Goal: Navigation & Orientation: Find specific page/section

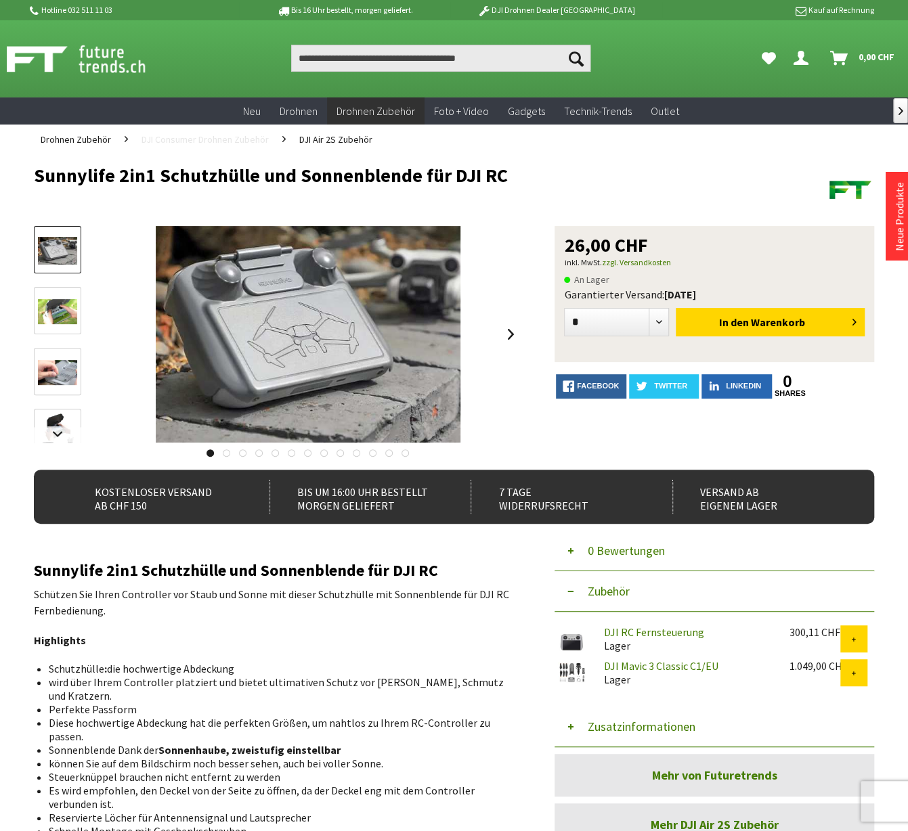
click at [226, 134] on span "DJI Consumer Drohnen Zubehör" at bounding box center [205, 139] width 127 height 12
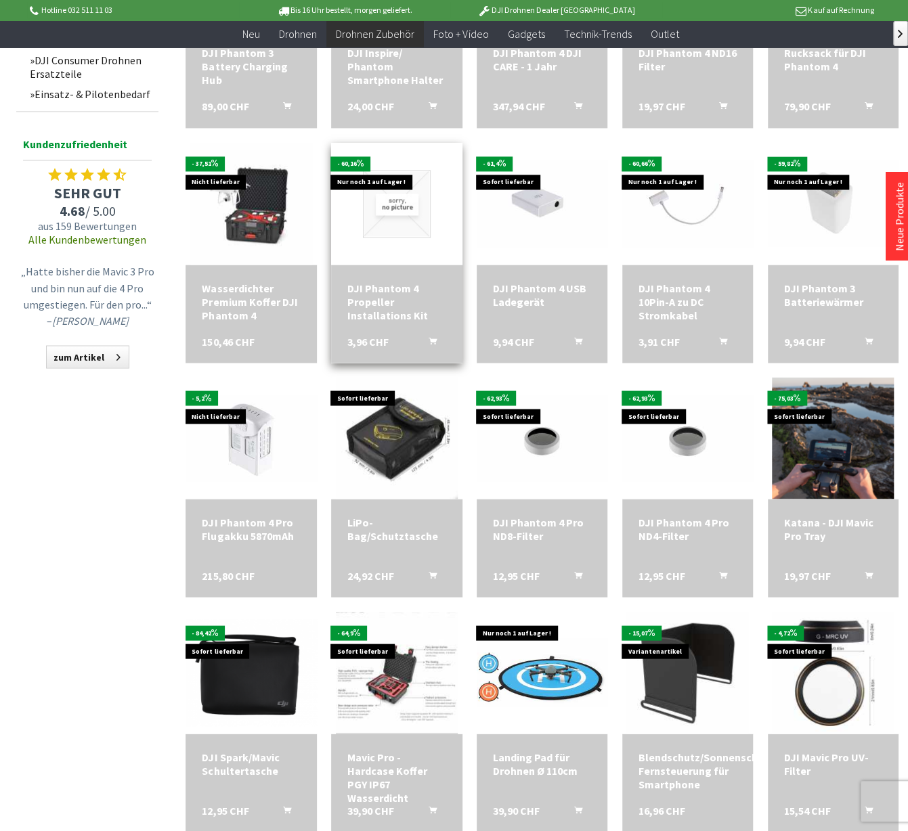
scroll to position [684, 0]
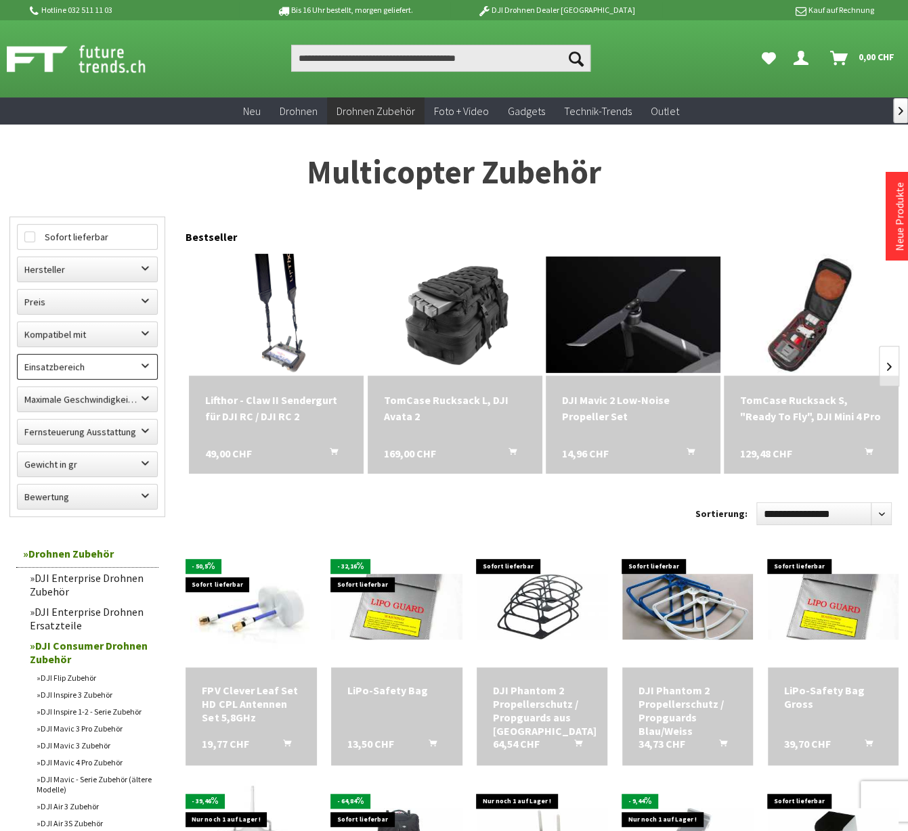
click at [146, 360] on label "Einsatzbereich" at bounding box center [87, 367] width 139 height 24
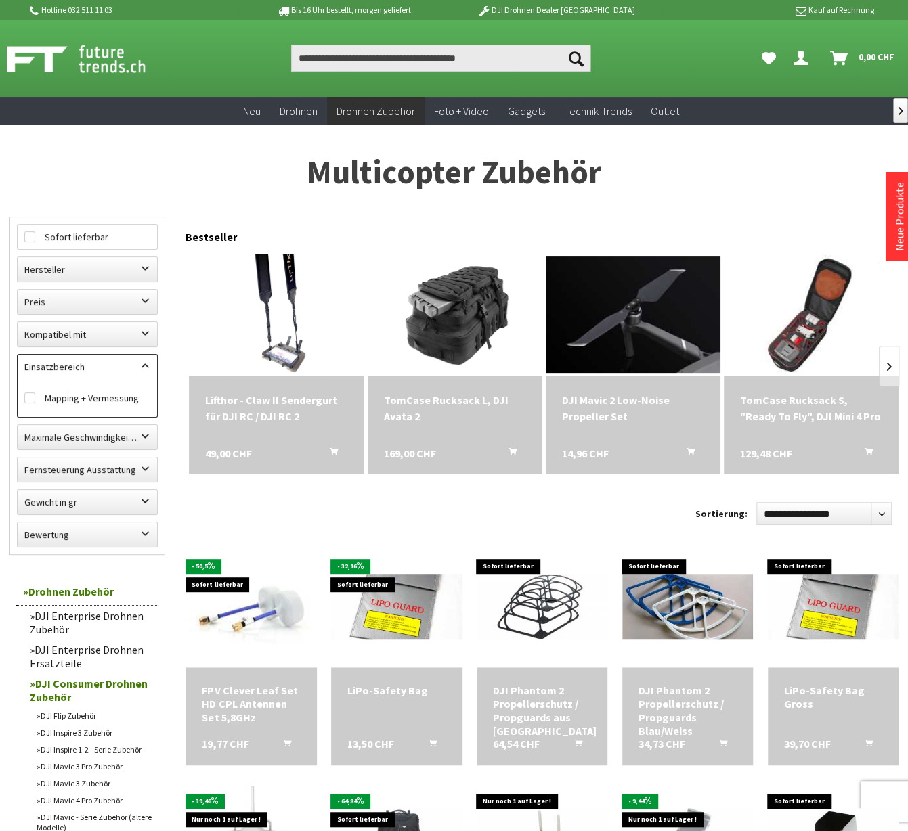
click at [146, 360] on label "Einsatzbereich" at bounding box center [87, 367] width 139 height 24
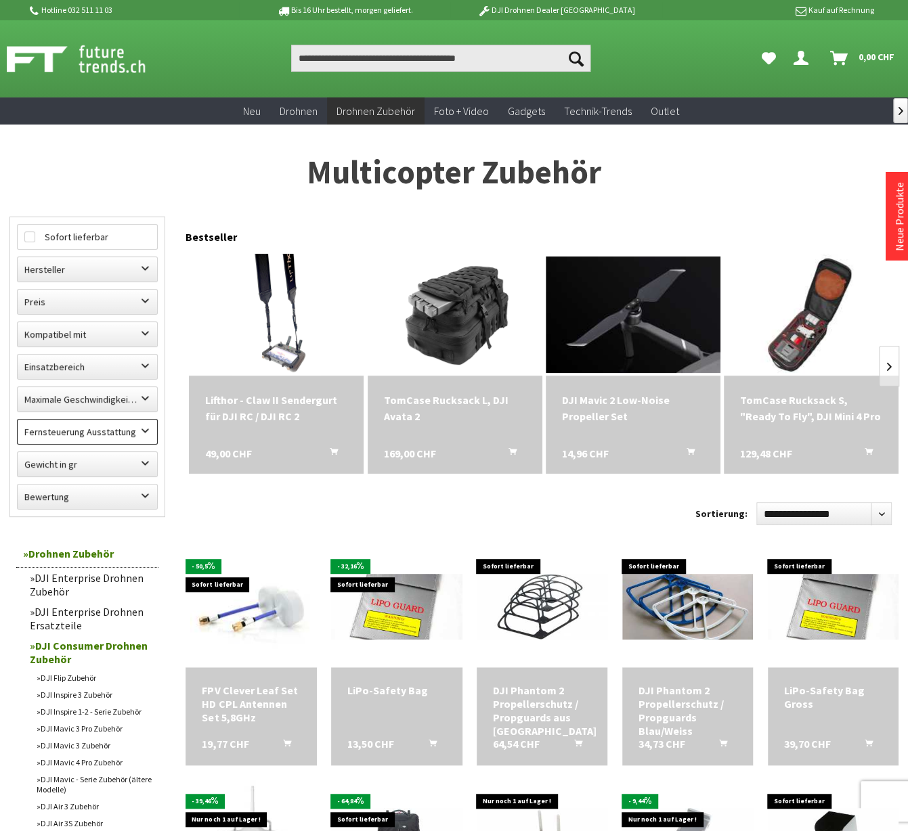
click at [147, 429] on label "Fernsteuerung Ausstattung" at bounding box center [87, 432] width 139 height 24
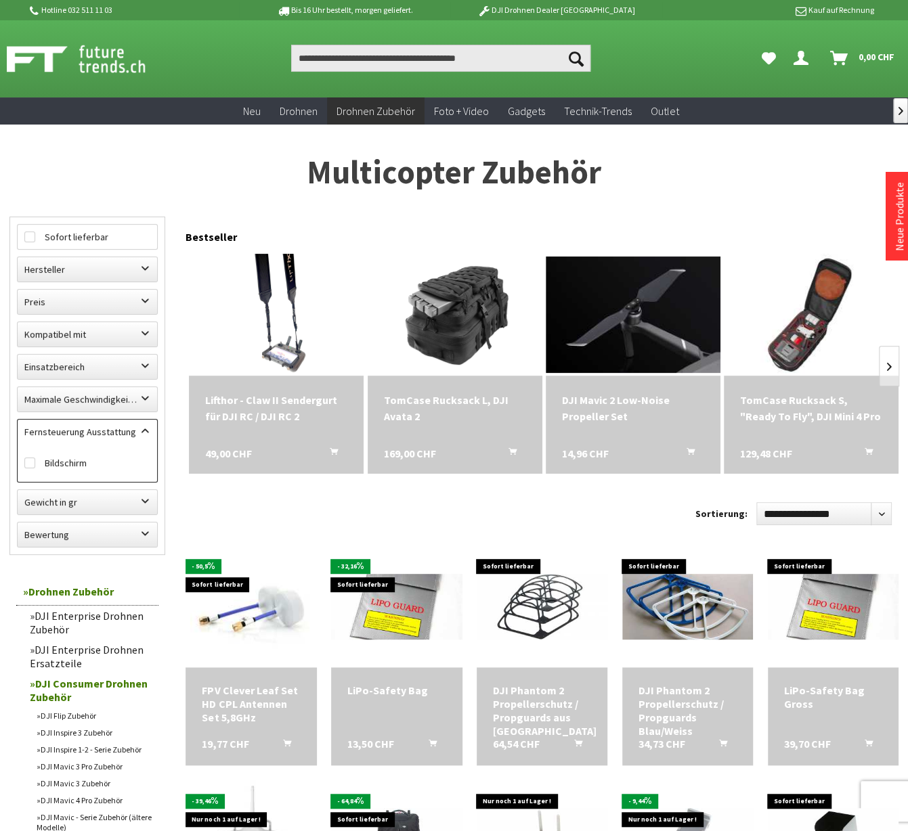
click at [147, 429] on label "Fernsteuerung Ausstattung" at bounding box center [87, 432] width 139 height 24
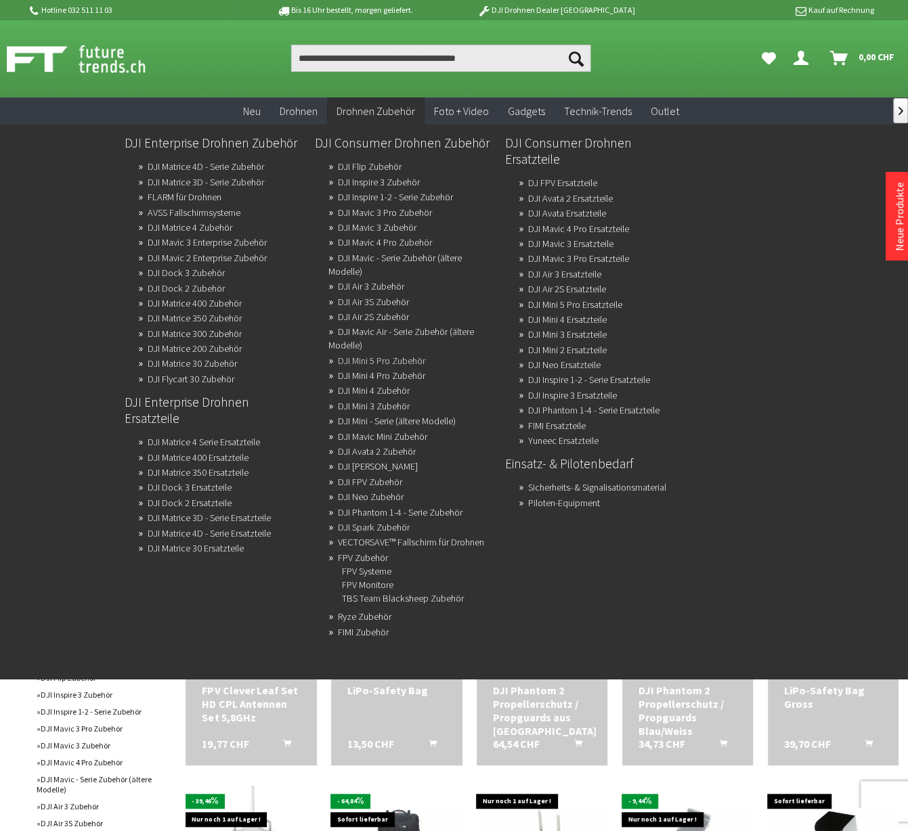
click at [380, 365] on link "DJI Mini 5 Pro Zubehör" at bounding box center [381, 360] width 87 height 19
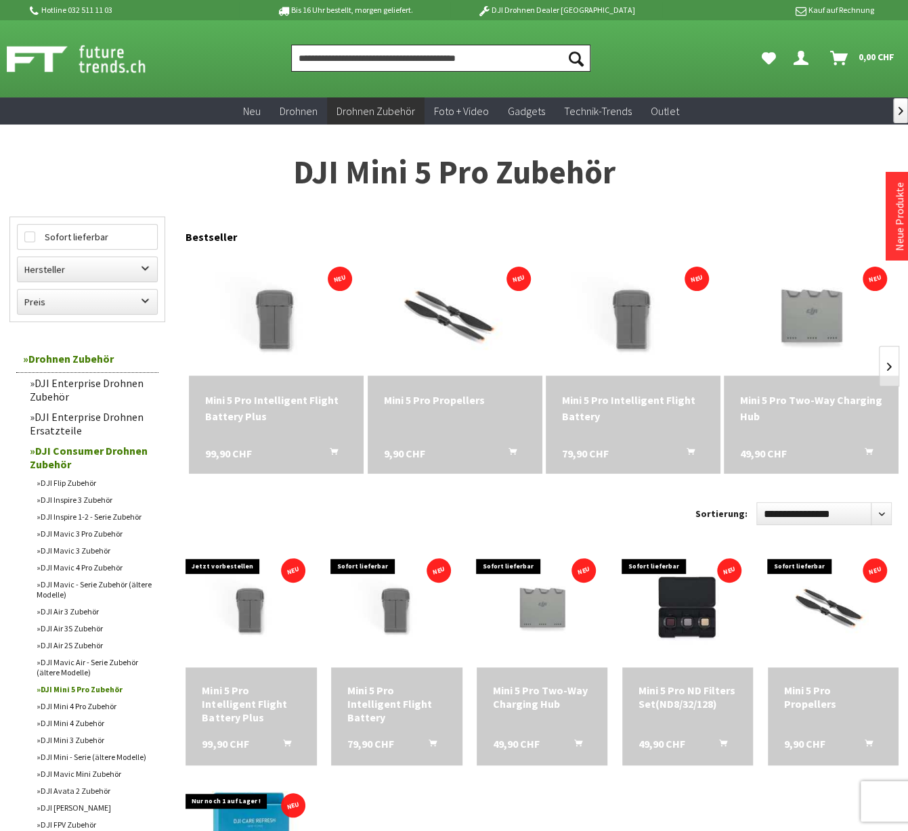
click at [366, 55] on input "Produkt, Marke, Kategorie, EAN, Artikelnummer…" at bounding box center [440, 58] width 299 height 27
type input "*"
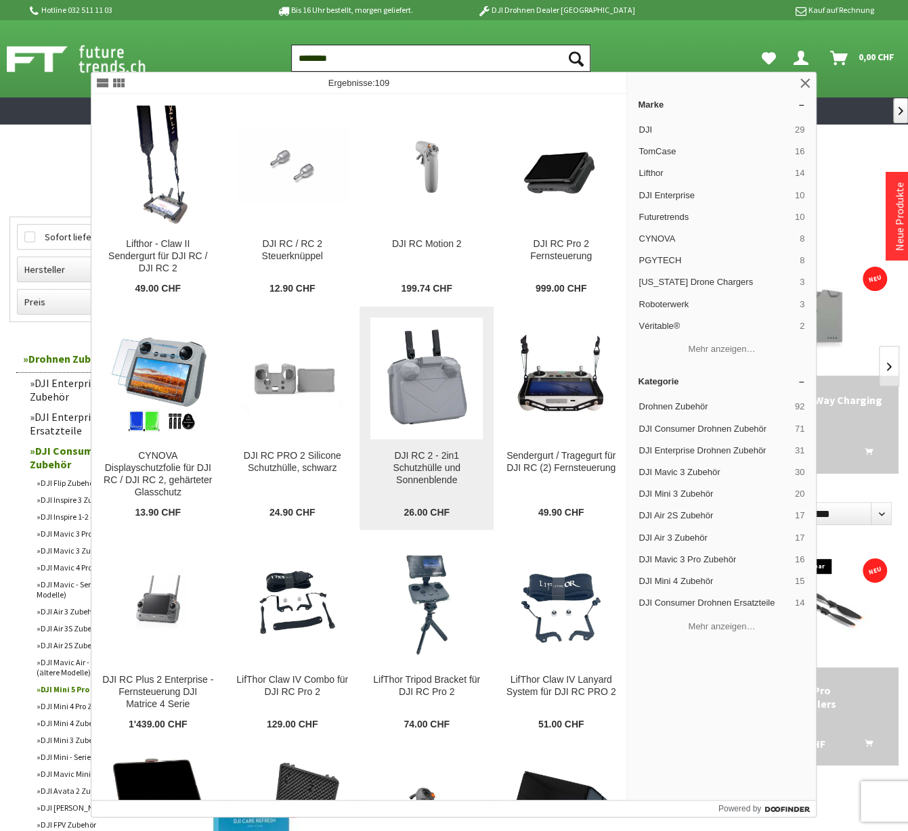
type input "********"
click at [404, 387] on img at bounding box center [426, 378] width 112 height 112
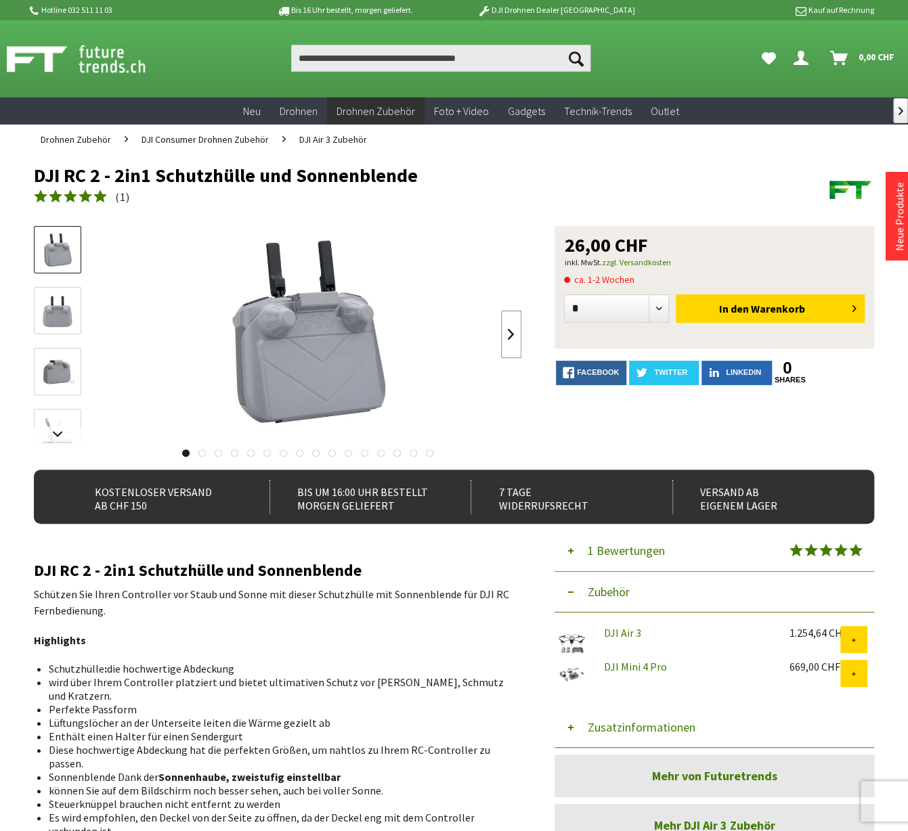
click at [506, 335] on link at bounding box center [511, 334] width 20 height 47
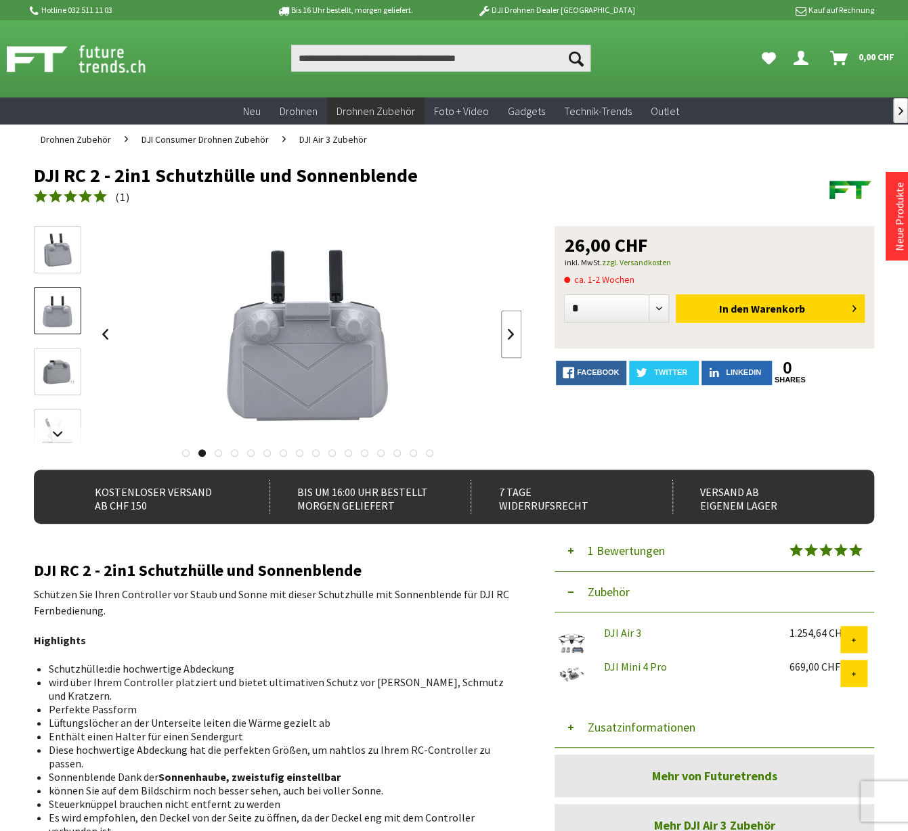
click at [506, 335] on link at bounding box center [511, 334] width 20 height 47
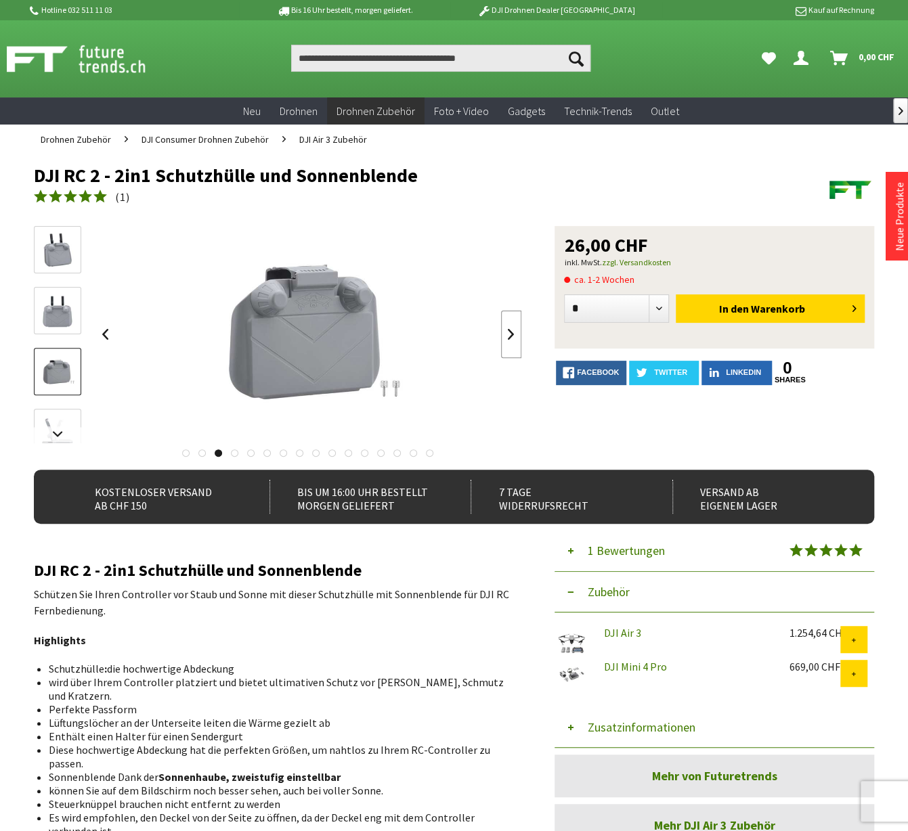
click at [506, 335] on link at bounding box center [511, 334] width 20 height 47
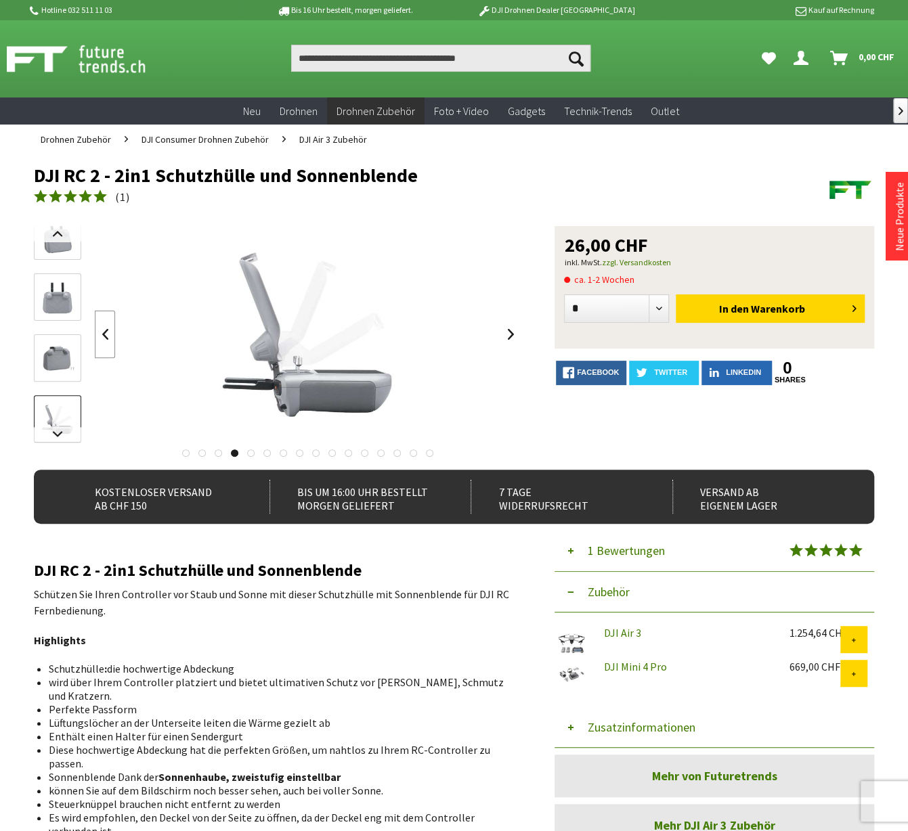
click at [102, 332] on link at bounding box center [105, 334] width 20 height 47
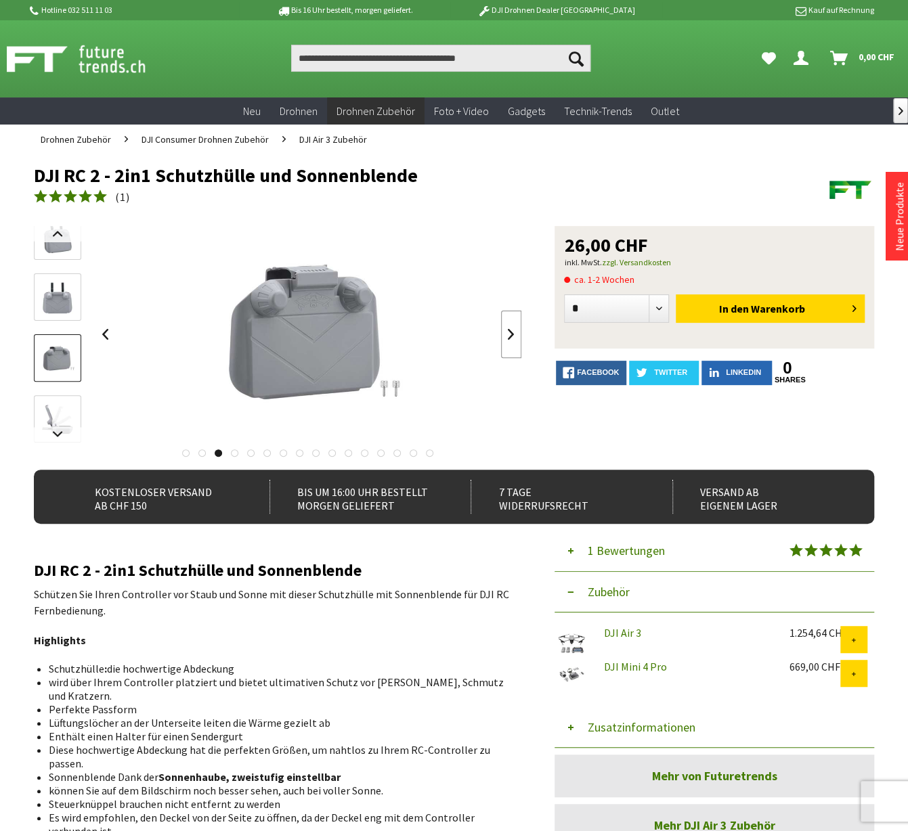
click at [512, 334] on link at bounding box center [511, 334] width 20 height 47
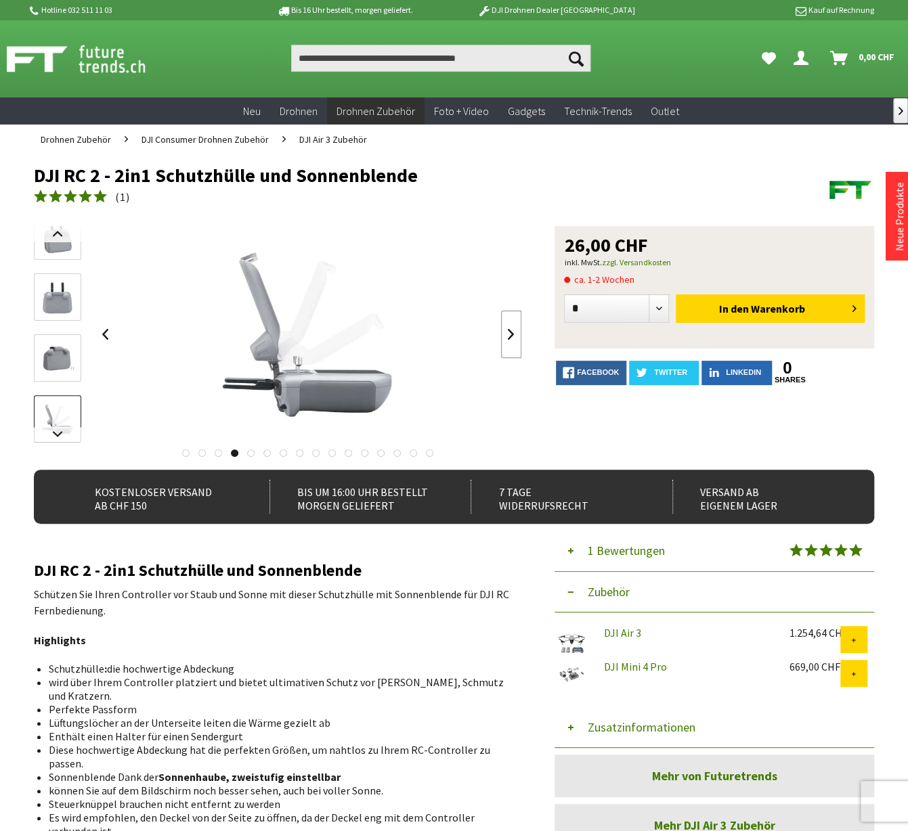
click at [512, 334] on link at bounding box center [511, 334] width 20 height 47
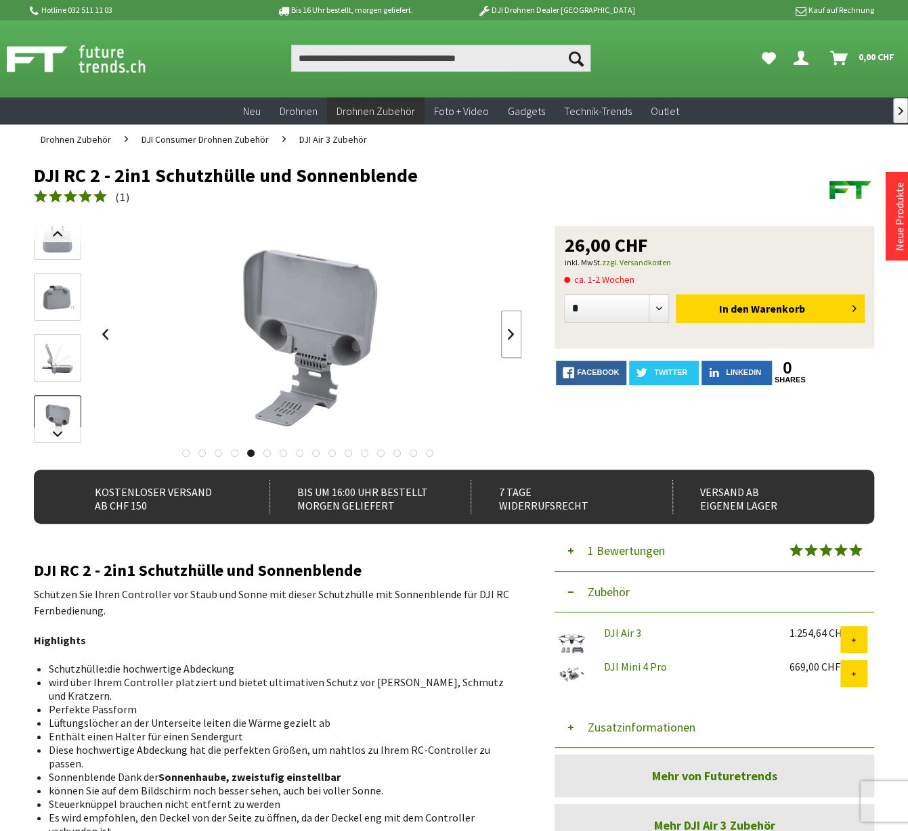
click at [512, 334] on link at bounding box center [511, 334] width 20 height 47
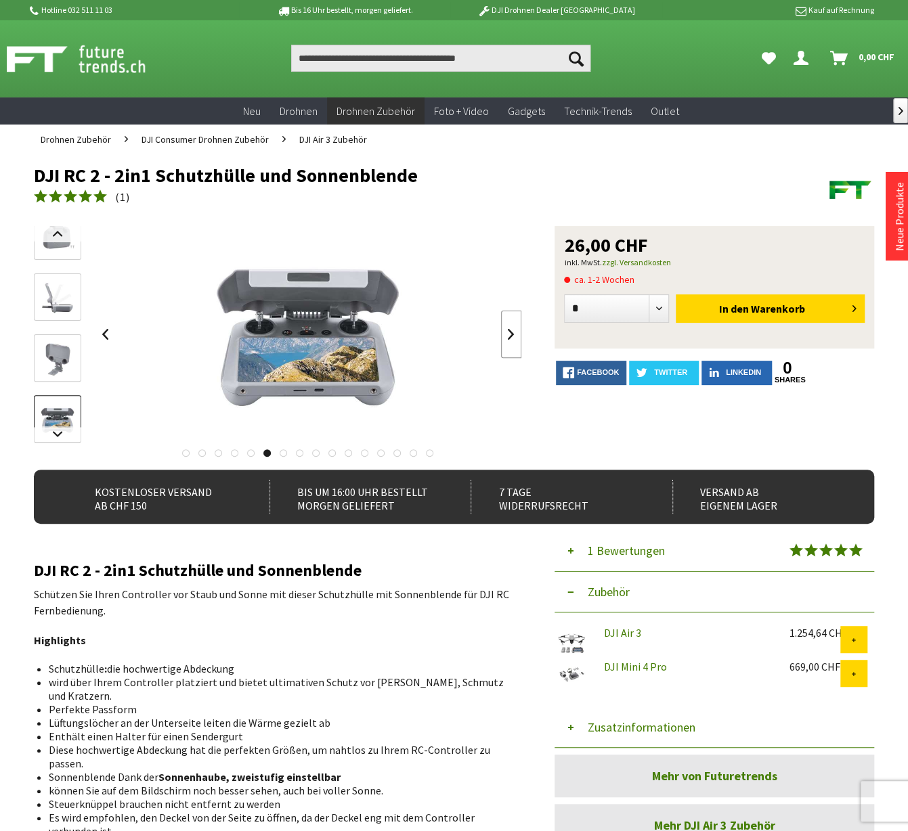
click at [512, 334] on link at bounding box center [511, 334] width 20 height 47
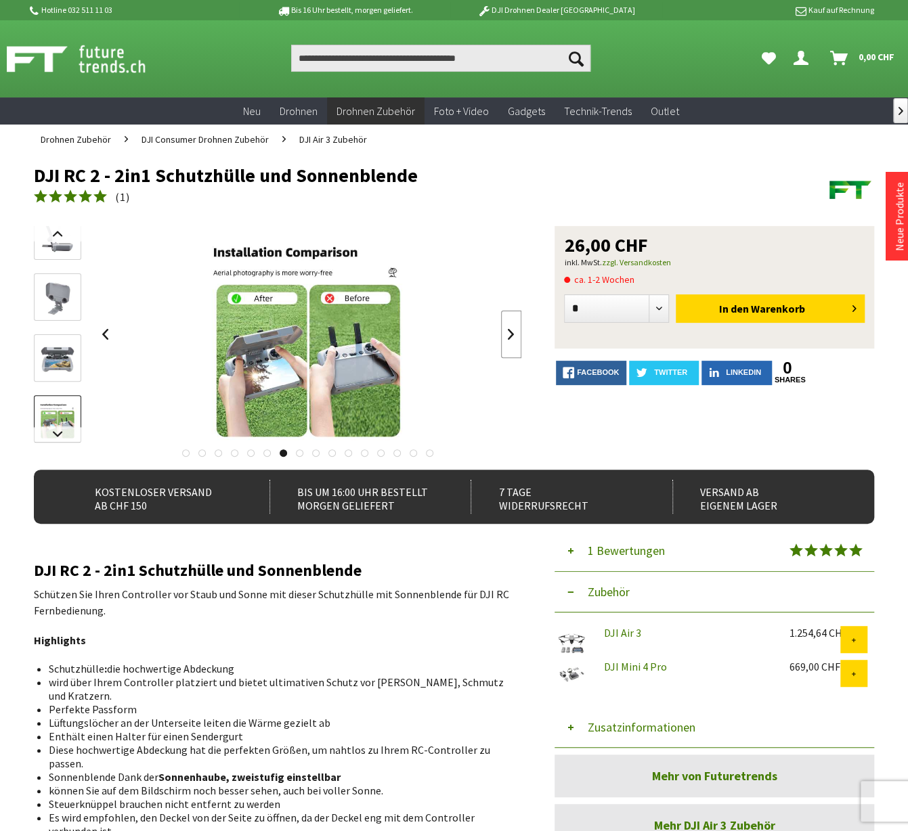
click at [512, 334] on link at bounding box center [511, 334] width 20 height 47
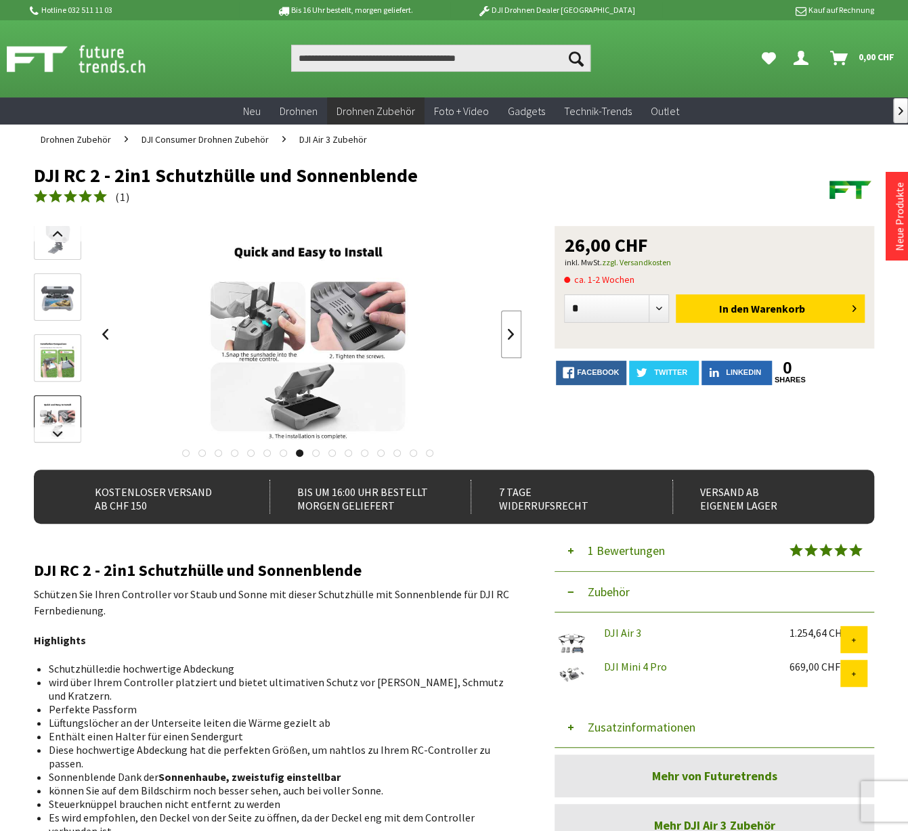
click at [512, 334] on link at bounding box center [511, 334] width 20 height 47
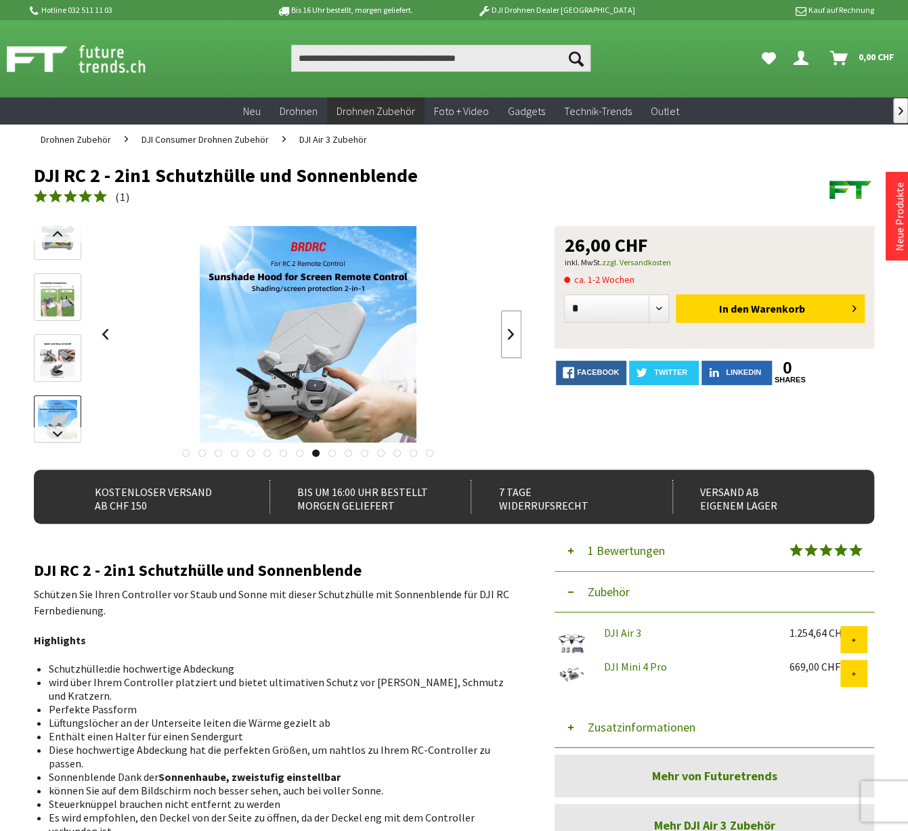
click at [512, 334] on link at bounding box center [511, 334] width 20 height 47
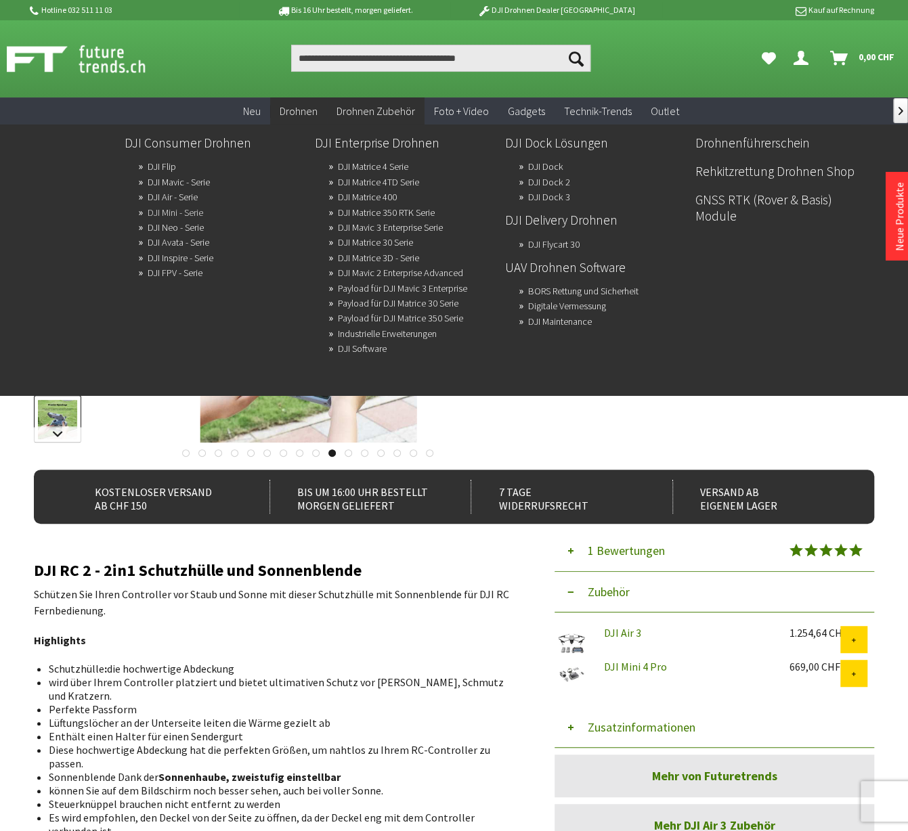
click at [200, 216] on link "DJI Mini - Serie" at bounding box center [176, 212] width 56 height 19
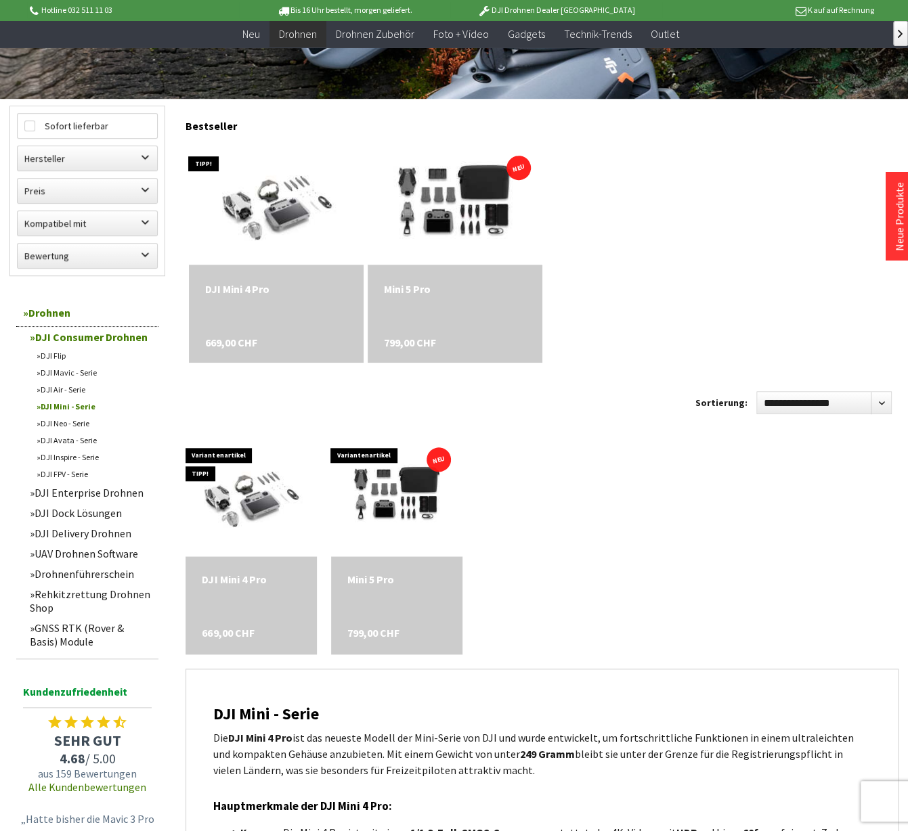
scroll to position [338, 0]
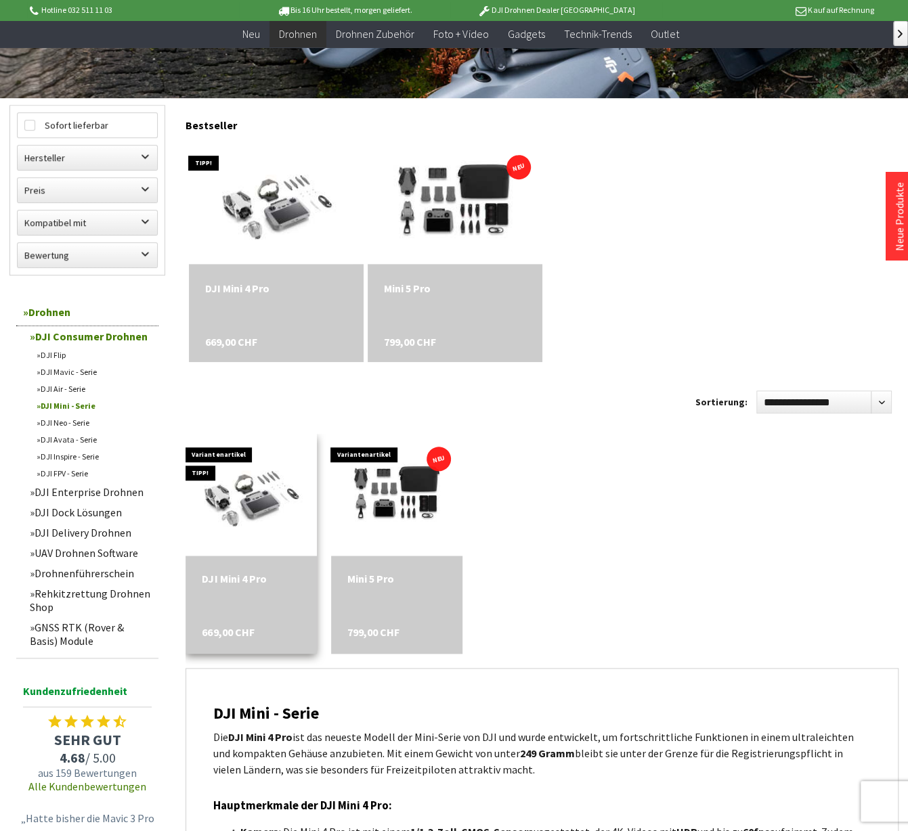
click at [226, 576] on div "DJI Mini 4 Pro" at bounding box center [251, 579] width 98 height 14
